Goal: Information Seeking & Learning: Understand process/instructions

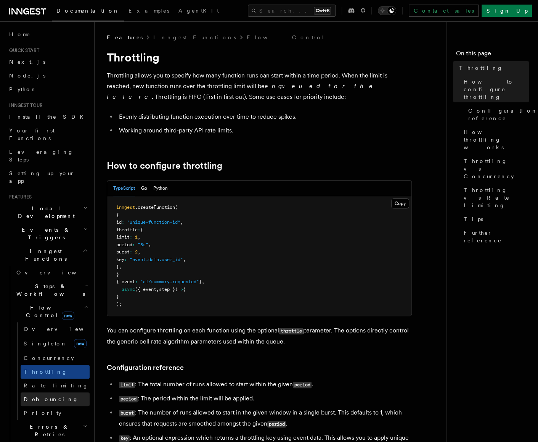
click at [39, 396] on span "Debouncing" at bounding box center [51, 399] width 55 height 6
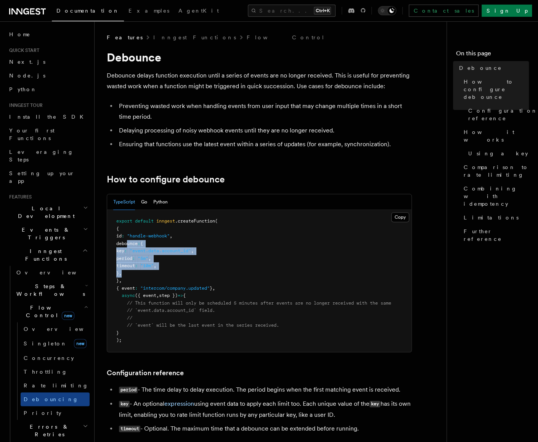
drag, startPoint x: 127, startPoint y: 244, endPoint x: 136, endPoint y: 271, distance: 28.9
click at [136, 271] on pre "export default inngest .createFunction ( { id : "handle-webhook" , debounce : {…" at bounding box center [259, 281] width 304 height 142
copy code "debounce : { key : "event.data.account_id" , period : "5m" , timeout : "10m" , …"
click at [275, 118] on li "Preventing wasted work when handling events from user input that may change mul…" at bounding box center [264, 111] width 295 height 21
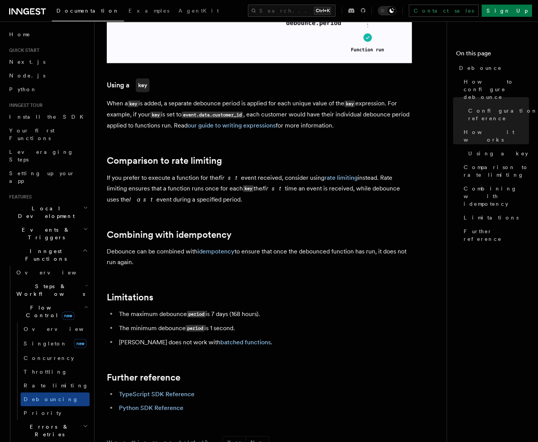
scroll to position [648, 0]
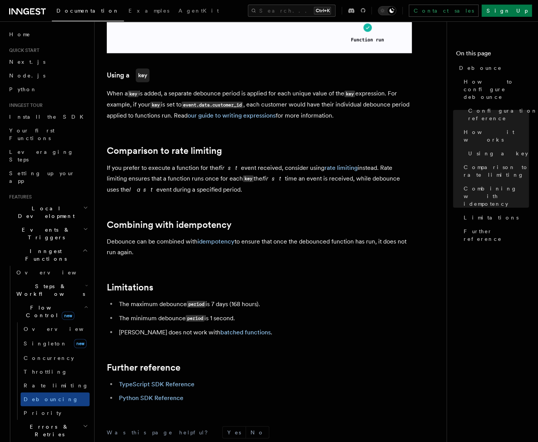
click at [262, 177] on p "If you prefer to execute a function for the first event received, consider usin…" at bounding box center [259, 178] width 305 height 32
click at [275, 150] on h2 "Comparison to rate limiting" at bounding box center [259, 150] width 305 height 11
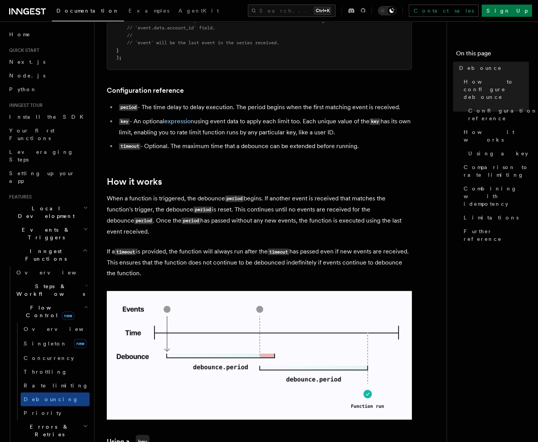
scroll to position [343, 0]
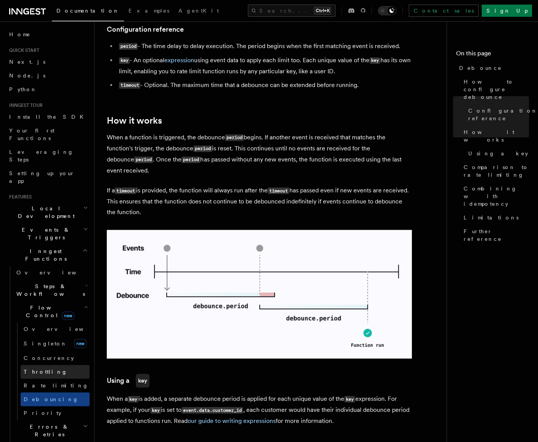
click at [50, 365] on link "Throttling" at bounding box center [55, 372] width 69 height 14
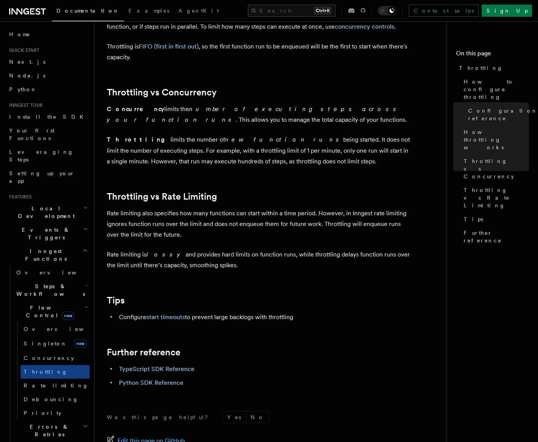
scroll to position [686, 0]
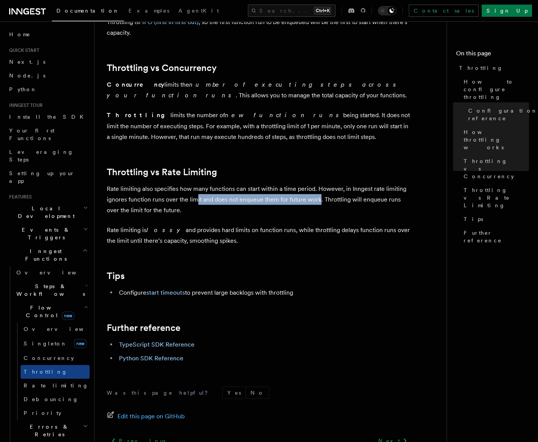
drag, startPoint x: 318, startPoint y: 202, endPoint x: 195, endPoint y: 201, distance: 122.4
click at [195, 201] on p "Rate limiting also specifies how many functions can start within a time period.…" at bounding box center [259, 199] width 305 height 32
click at [53, 382] on span "Rate limiting" at bounding box center [56, 385] width 65 height 6
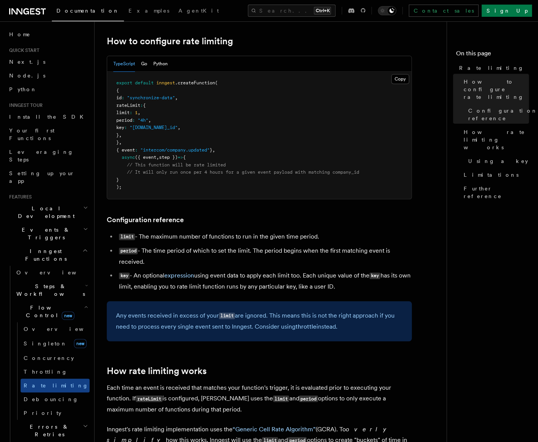
scroll to position [114, 0]
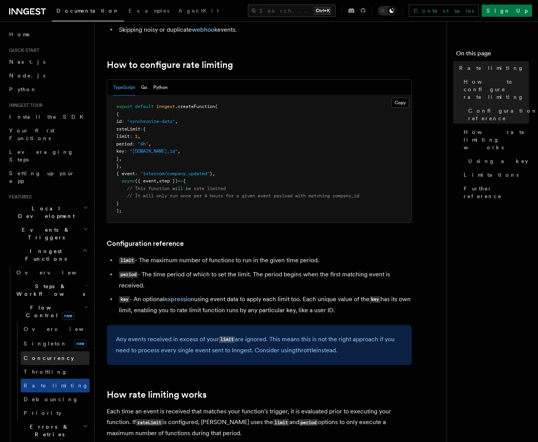
click at [46, 355] on span "Concurrency" at bounding box center [49, 358] width 50 height 6
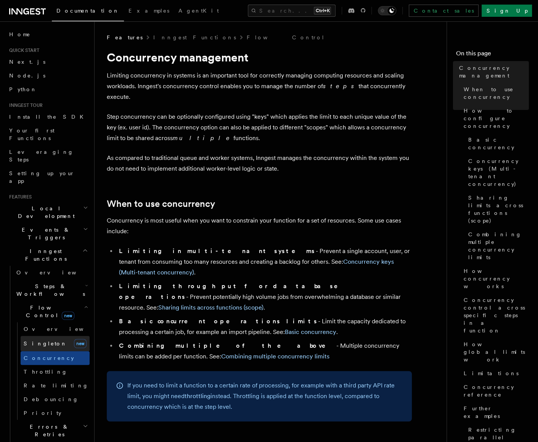
click at [29, 340] on span "Singleton" at bounding box center [45, 343] width 43 height 6
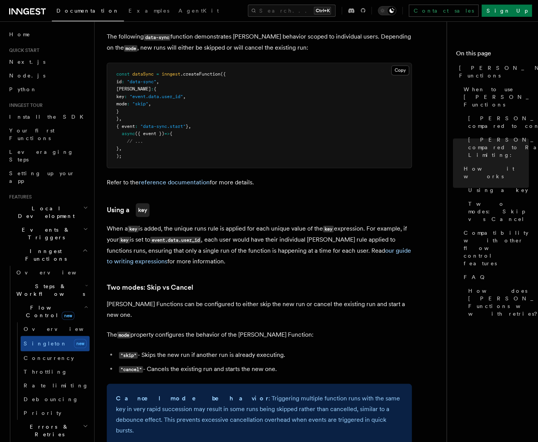
scroll to position [458, 0]
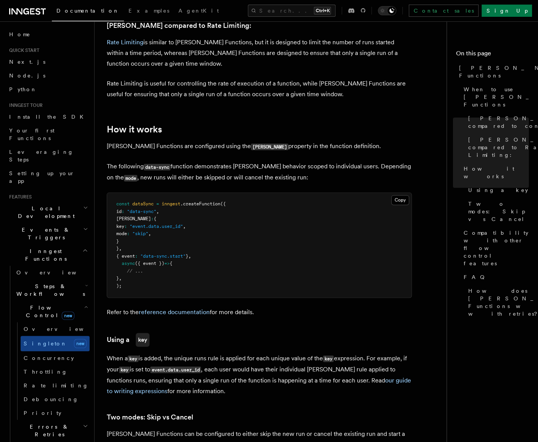
drag, startPoint x: 127, startPoint y: 208, endPoint x: 135, endPoint y: 227, distance: 20.9
click at [135, 227] on pre "const dataSync = inngest .createFunction ({ id : "data-sync" , [PERSON_NAME] : …" at bounding box center [259, 245] width 304 height 104
copy code "[PERSON_NAME] : { key : "event.data.user_id" , mode : "skip" , }"
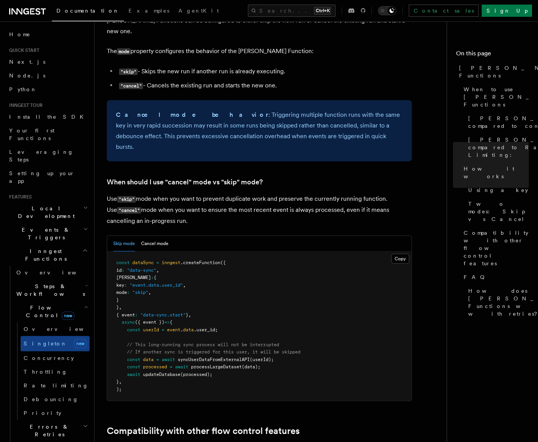
scroll to position [877, 0]
